Goal: Information Seeking & Learning: Find specific fact

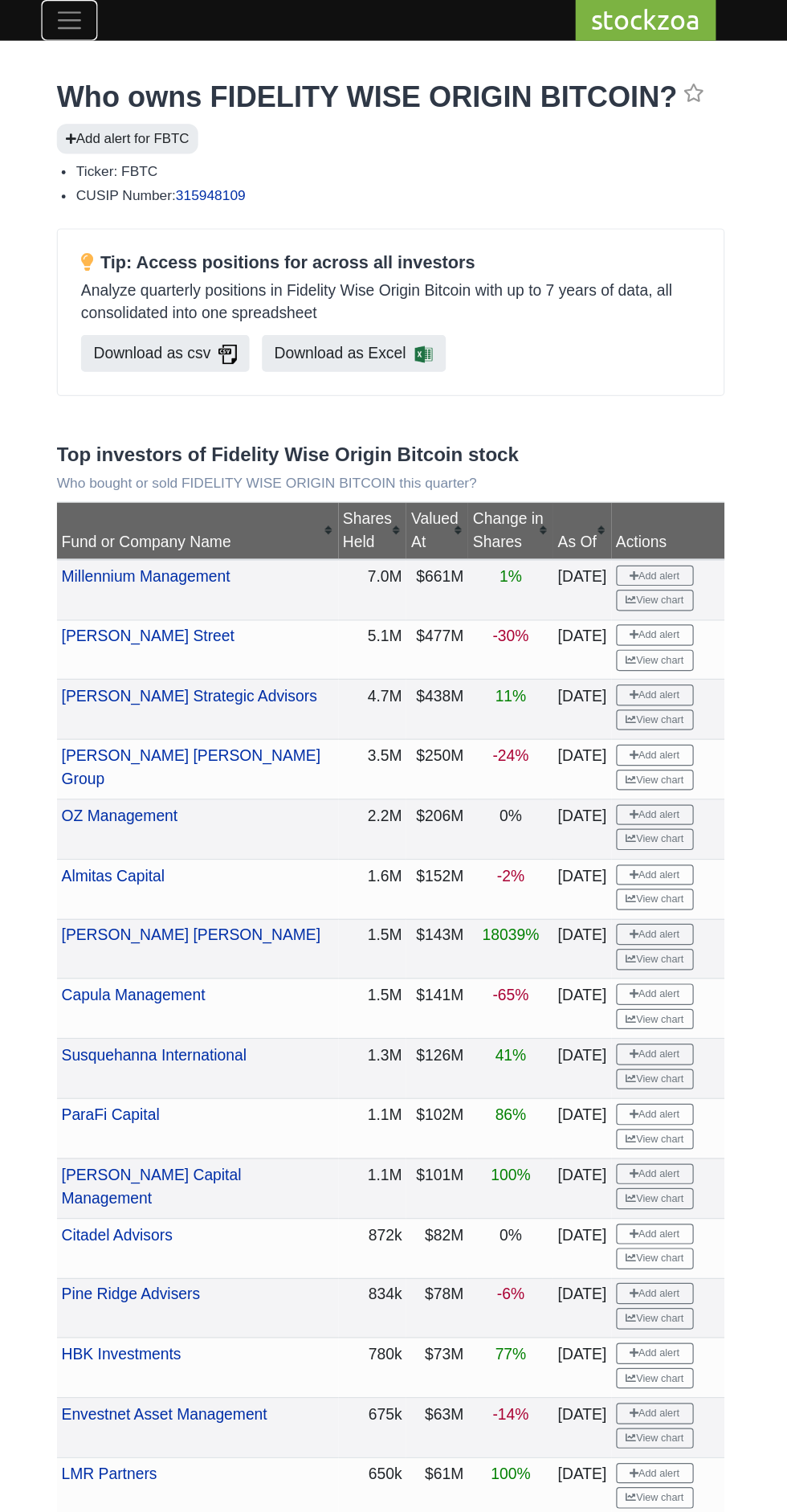
click at [127, 20] on span "Toggle navigation" at bounding box center [126, 16] width 24 height 24
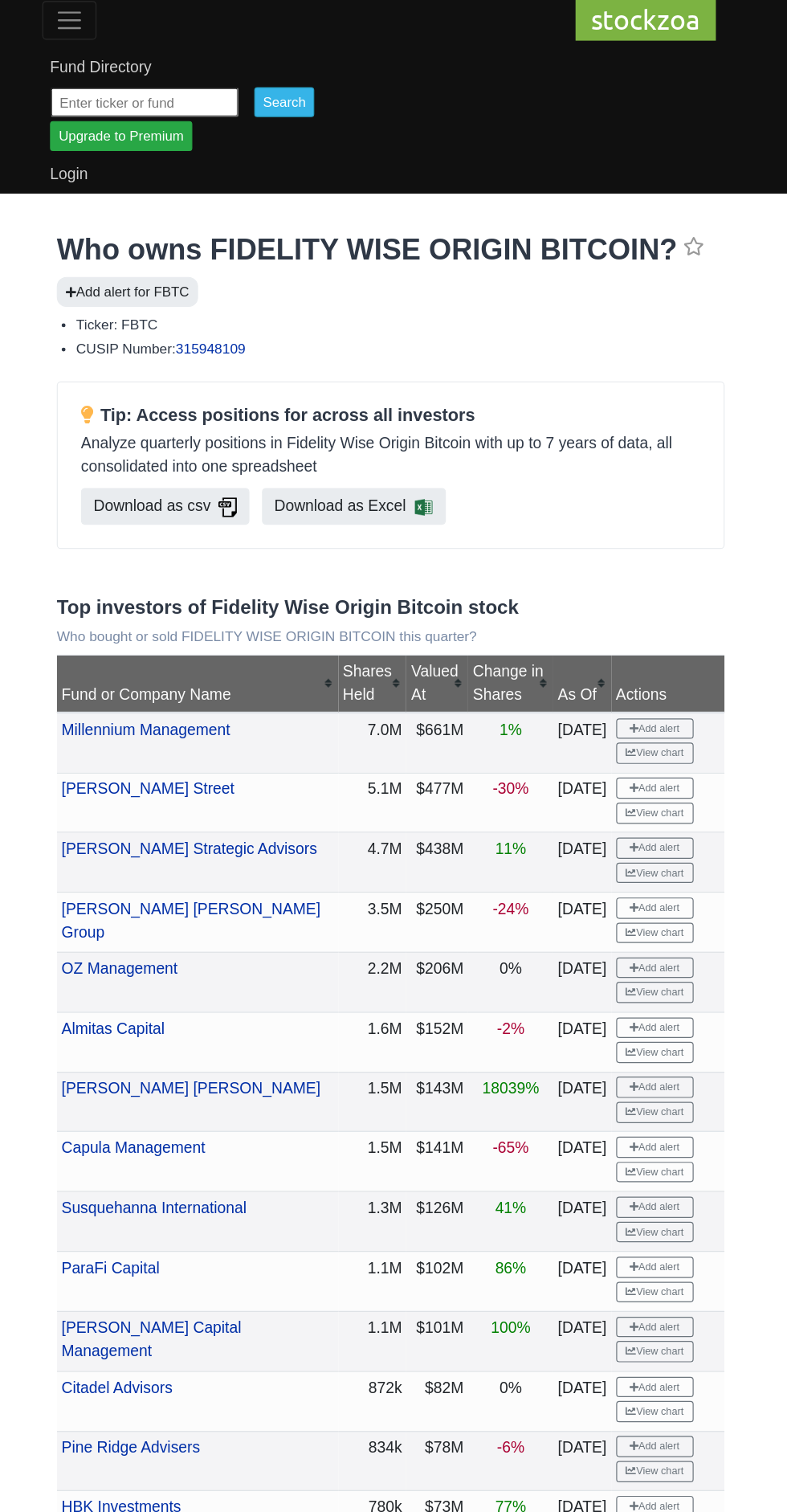
click at [250, 82] on input "text" at bounding box center [189, 85] width 157 height 25
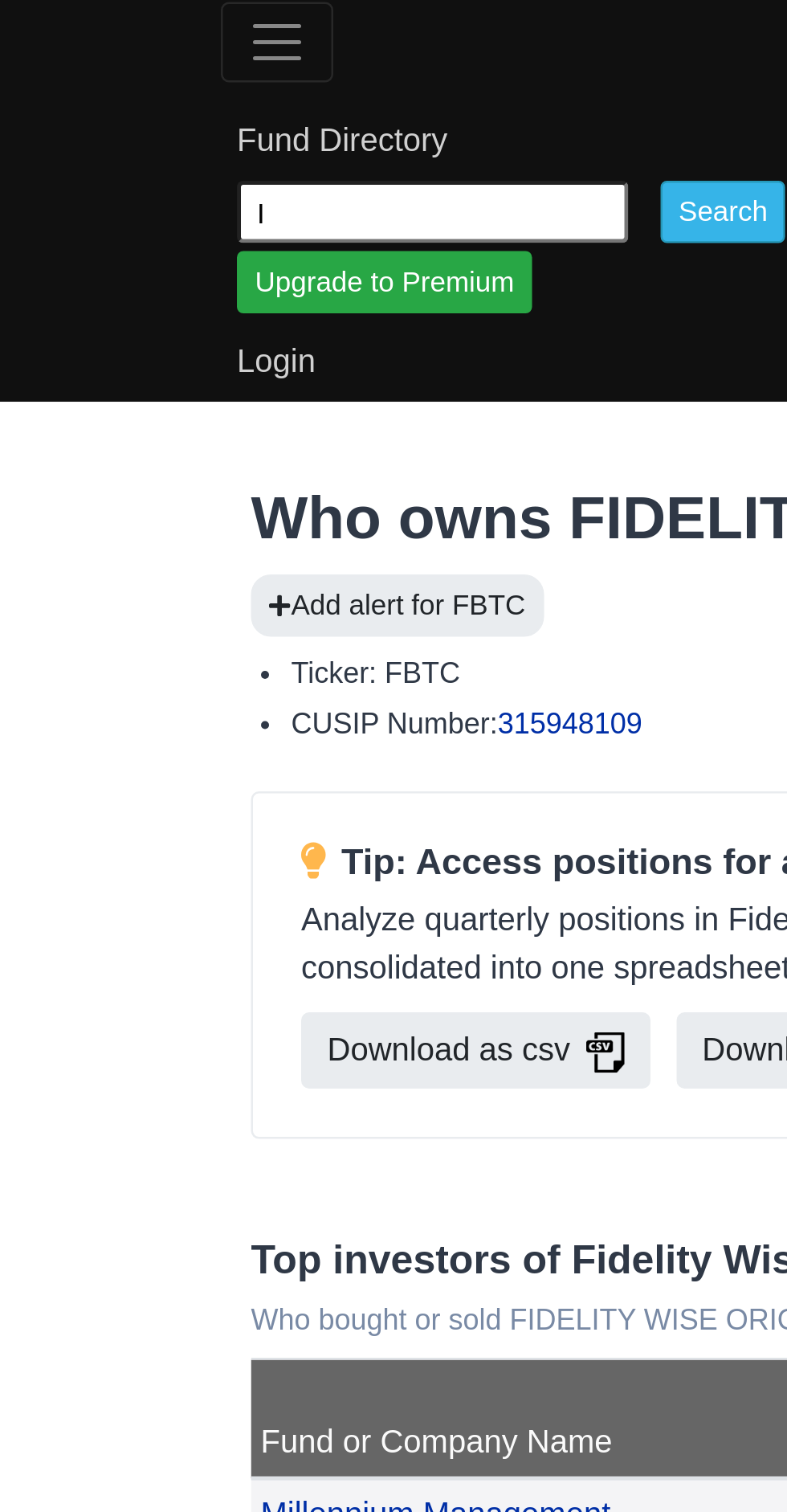
type input "IBIT"
click at [317, 86] on input "Search" at bounding box center [305, 85] width 49 height 25
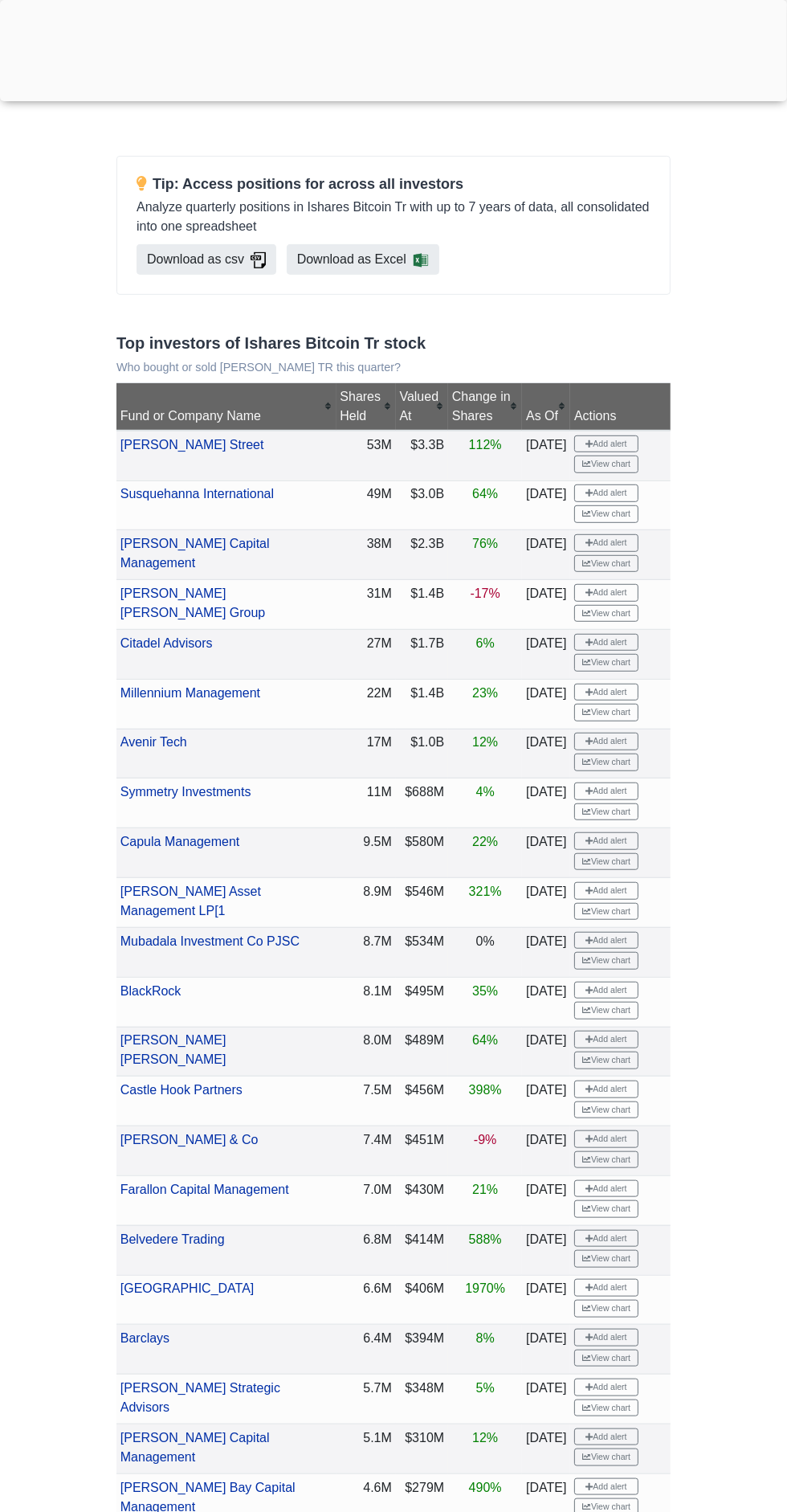
scroll to position [387, 0]
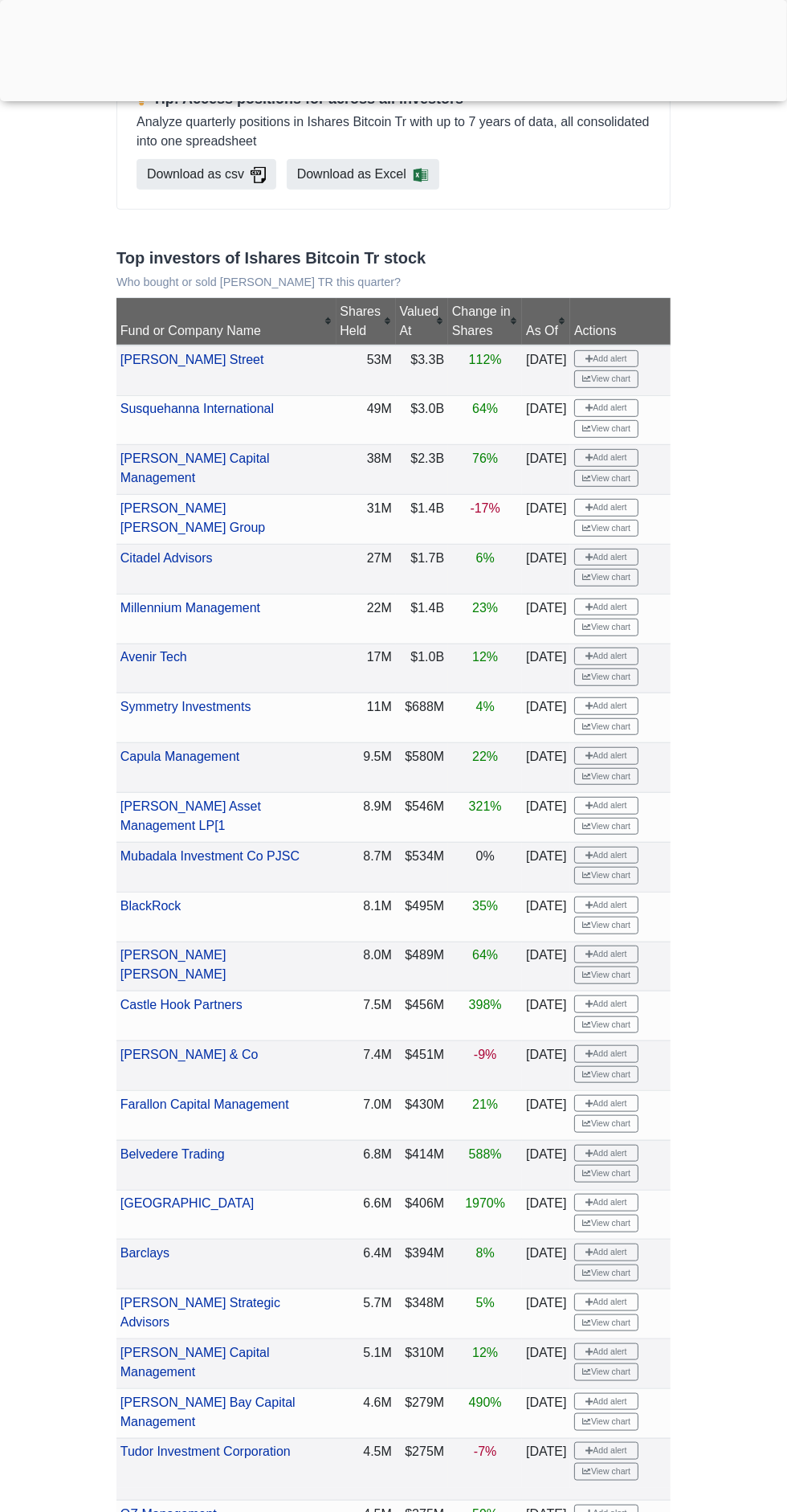
scroll to position [505, 0]
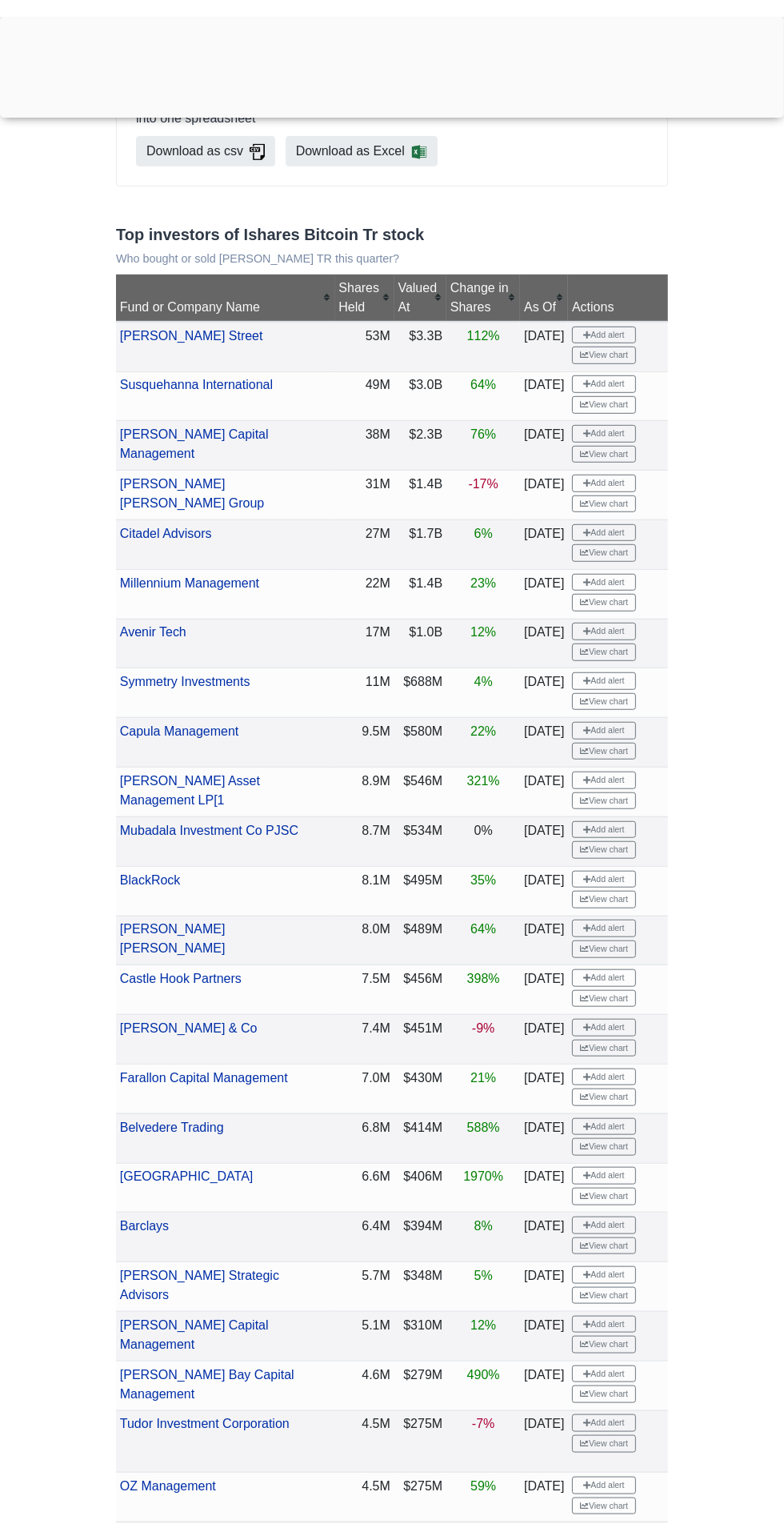
scroll to position [385, 0]
